Goal: Find specific page/section: Find specific page/section

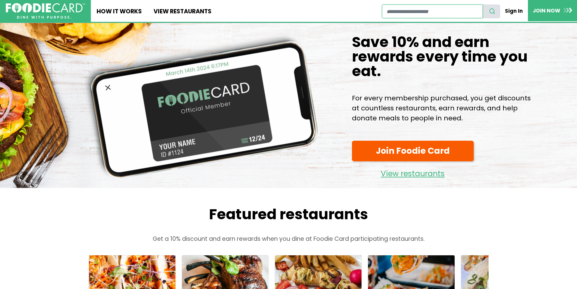
click at [442, 12] on input "restaurant search" at bounding box center [432, 12] width 101 height 14
type input "**********"
click at [483, 5] on button "search" at bounding box center [492, 12] width 18 height 14
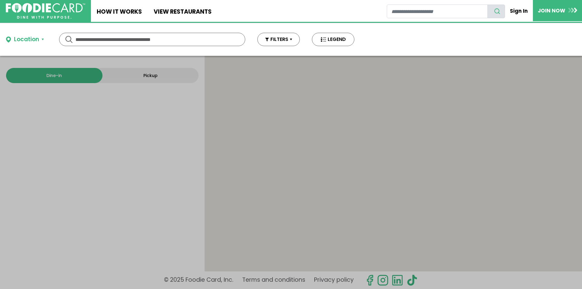
type input "**********"
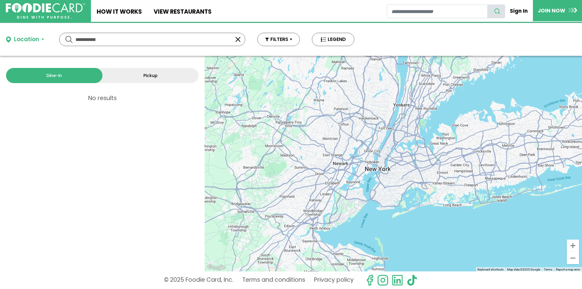
click at [42, 38] on button "Location" at bounding box center [25, 39] width 38 height 9
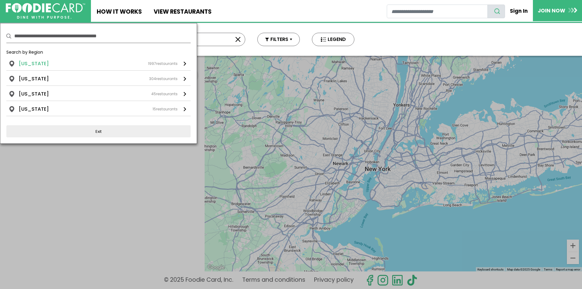
click at [48, 65] on div "[US_STATE] 1997 restaurants" at bounding box center [98, 63] width 159 height 7
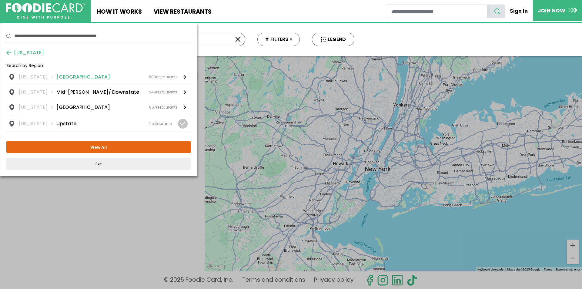
click at [59, 76] on li "[GEOGRAPHIC_DATA]" at bounding box center [83, 76] width 54 height 7
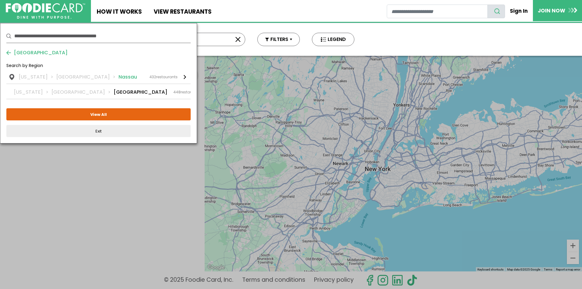
click at [118, 75] on li "Nassau" at bounding box center [127, 76] width 18 height 7
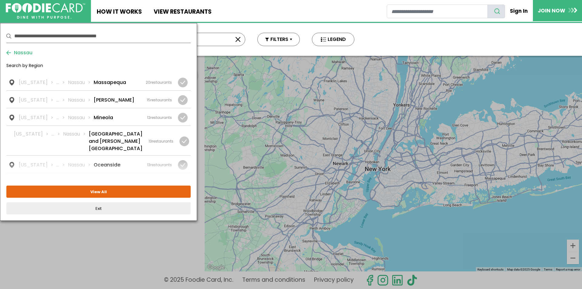
scroll to position [576, 0]
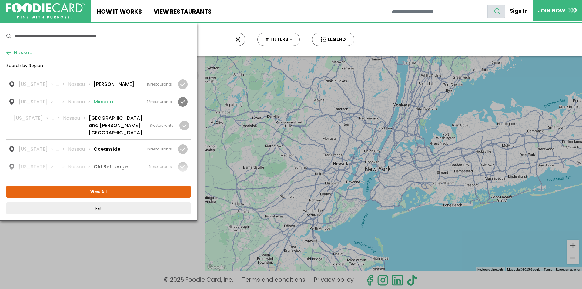
click at [98, 98] on li "Mineola" at bounding box center [103, 101] width 19 height 7
click at [11, 92] on link "[US_STATE] ... [GEOGRAPHIC_DATA] [GEOGRAPHIC_DATA] 12 restaurants" at bounding box center [98, 100] width 184 height 17
click at [45, 98] on li "[US_STATE]" at bounding box center [38, 101] width 38 height 7
click at [159, 99] on div "12 restaurants" at bounding box center [159, 101] width 25 height 5
click at [102, 98] on li "Mineola" at bounding box center [103, 101] width 19 height 7
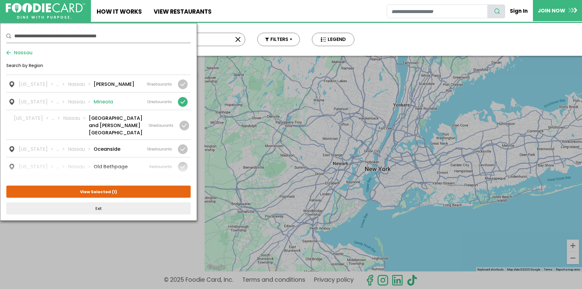
click at [102, 98] on li "Mineola" at bounding box center [103, 101] width 19 height 7
click at [99, 190] on button "View All" at bounding box center [98, 191] width 184 height 12
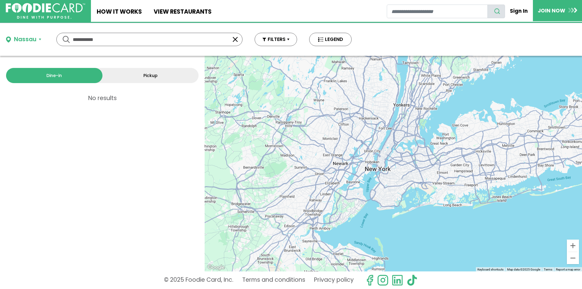
click at [112, 39] on input "**********" at bounding box center [149, 39] width 153 height 13
click at [164, 10] on link "View restaurants" at bounding box center [182, 11] width 69 height 22
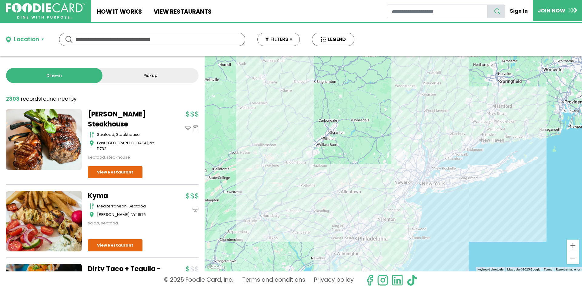
click at [105, 39] on input "text" at bounding box center [151, 39] width 153 height 13
type input "*******"
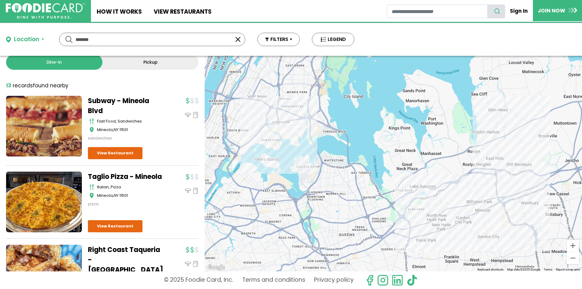
scroll to position [3, 0]
